Goal: Task Accomplishment & Management: Manage account settings

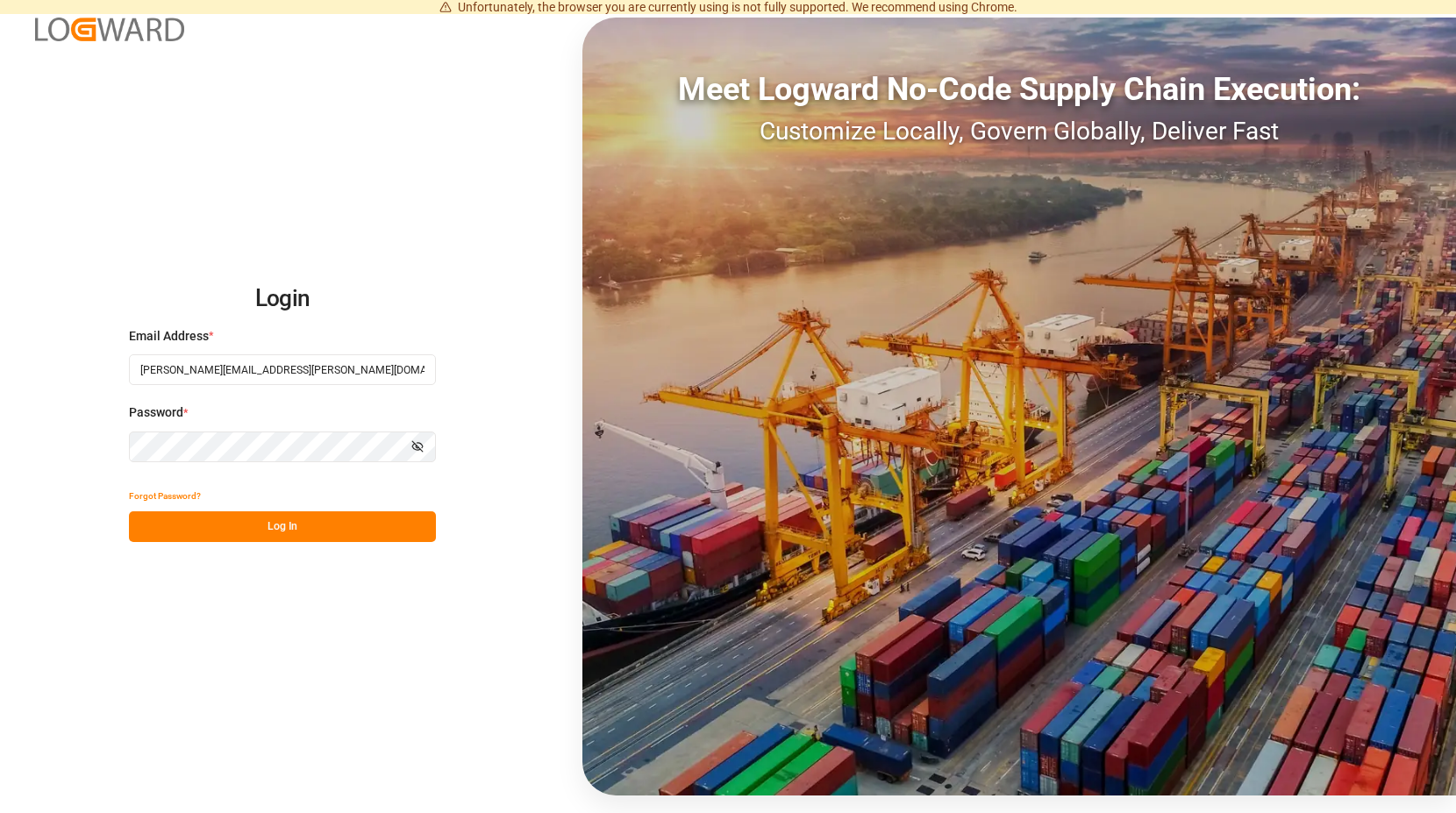
drag, startPoint x: 284, startPoint y: 522, endPoint x: 447, endPoint y: 273, distance: 297.6
click at [285, 517] on button "Log In" at bounding box center [282, 526] width 307 height 31
